Goal: Check status: Check status

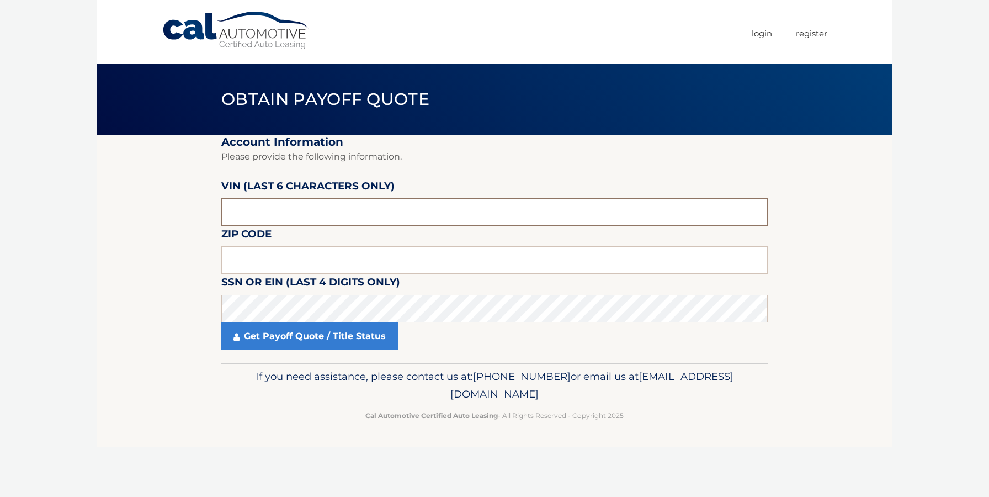
click at [374, 222] on input "text" at bounding box center [494, 212] width 546 height 28
paste input "N77372"
type input "N77372"
type input "19380"
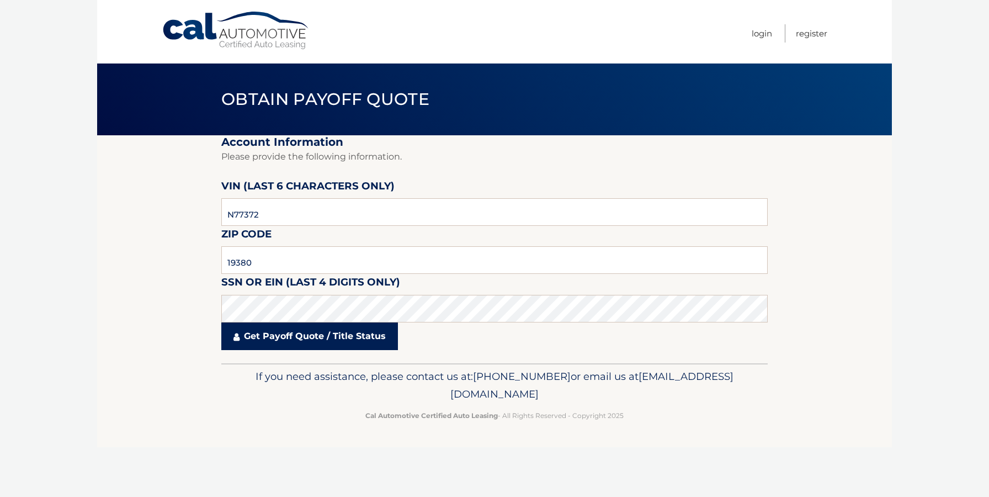
click at [317, 337] on link "Get Payoff Quote / Title Status" at bounding box center [309, 336] width 177 height 28
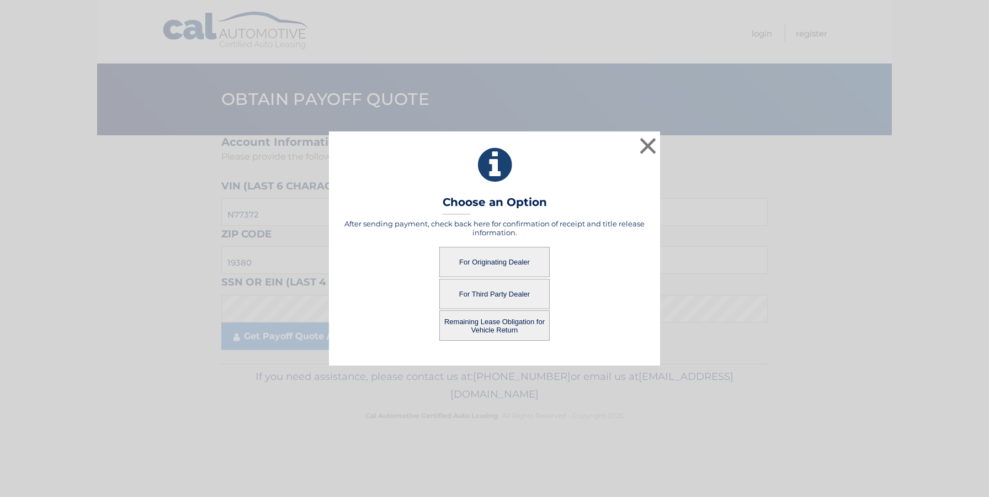
click at [488, 262] on button "For Originating Dealer" at bounding box center [494, 262] width 110 height 30
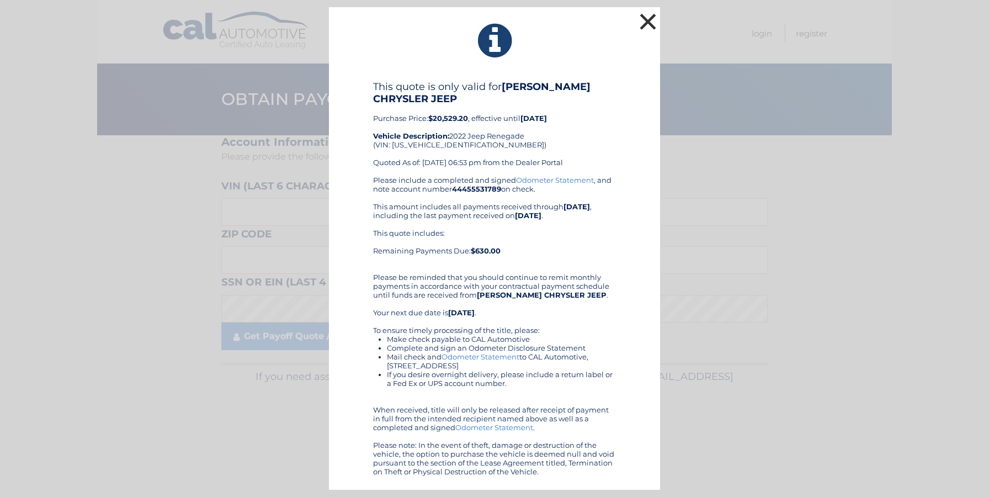
click at [650, 18] on button "×" at bounding box center [648, 21] width 22 height 22
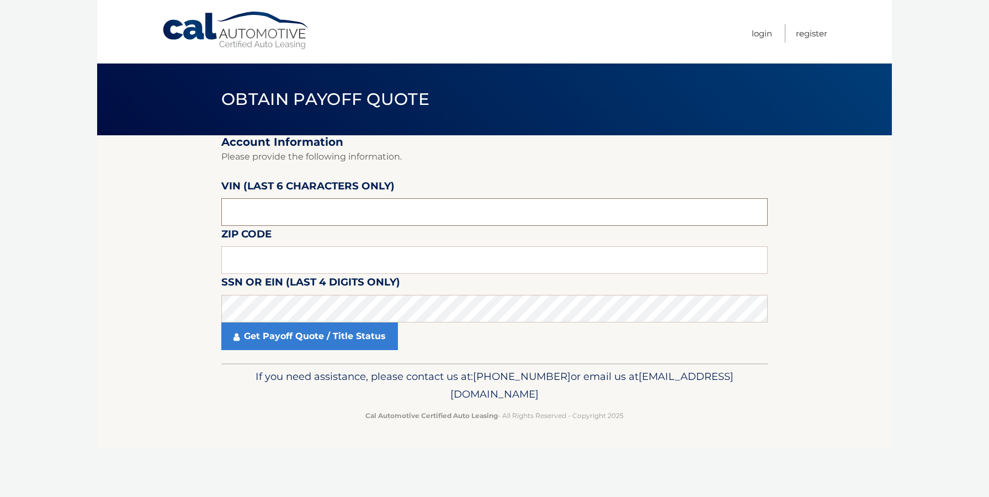
click at [320, 204] on input "text" at bounding box center [494, 212] width 546 height 28
type input "N77372"
type input "19380"
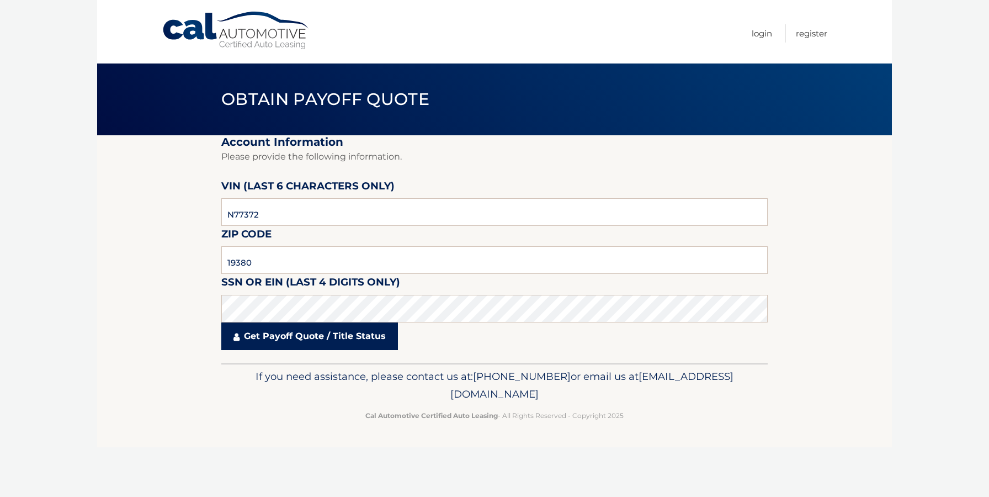
click at [308, 338] on link "Get Payoff Quote / Title Status" at bounding box center [309, 336] width 177 height 28
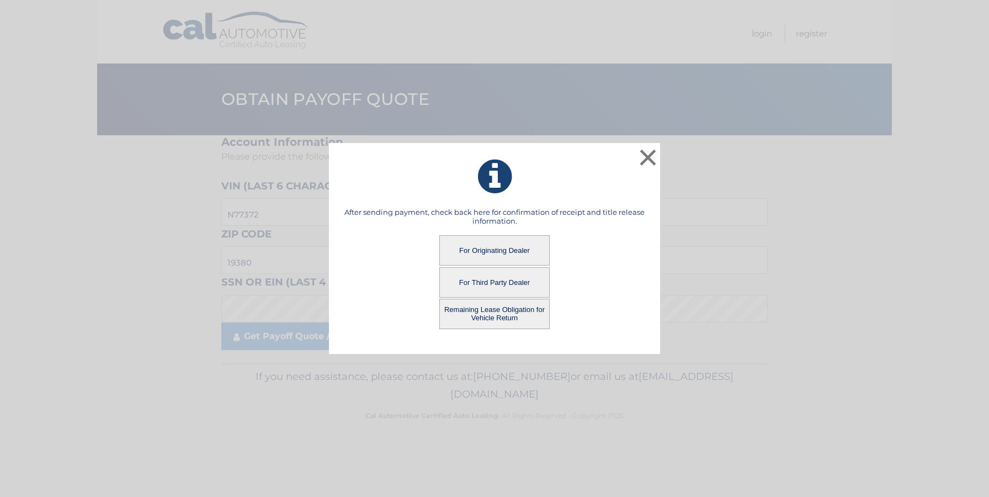
click at [508, 311] on button "Remaining Lease Obligation for Vehicle Return" at bounding box center [494, 314] width 110 height 30
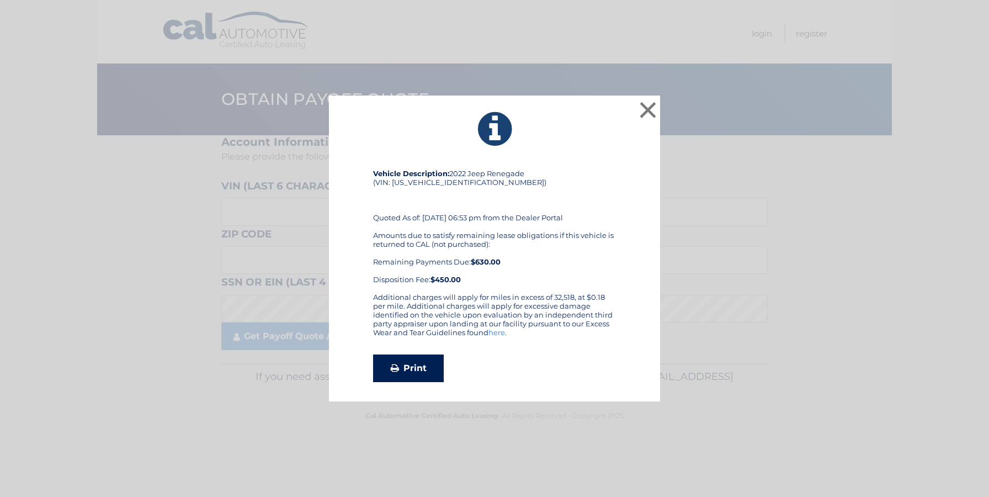
click at [423, 370] on link "Print" at bounding box center [408, 368] width 71 height 28
